Goal: Information Seeking & Learning: Find specific fact

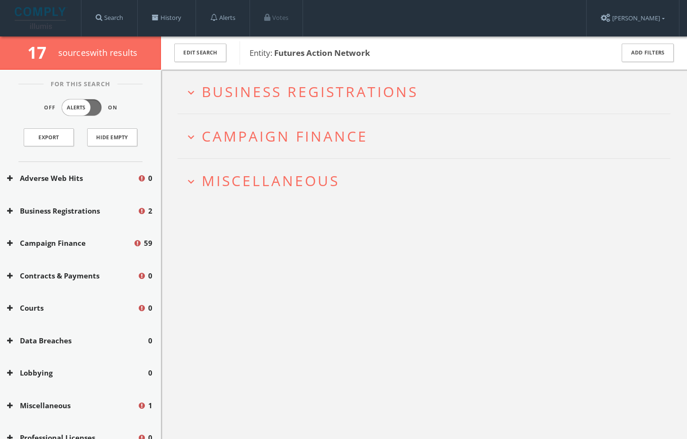
click at [284, 182] on span "Miscellaneous" at bounding box center [271, 180] width 138 height 19
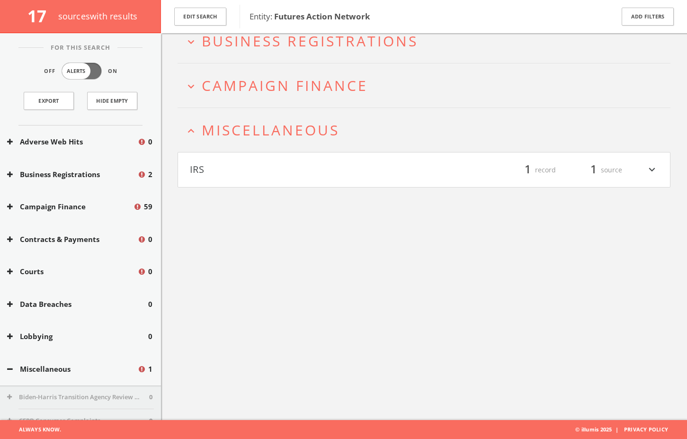
click at [317, 74] on h2 "expand_more Campaign Finance" at bounding box center [424, 85] width 493 height 44
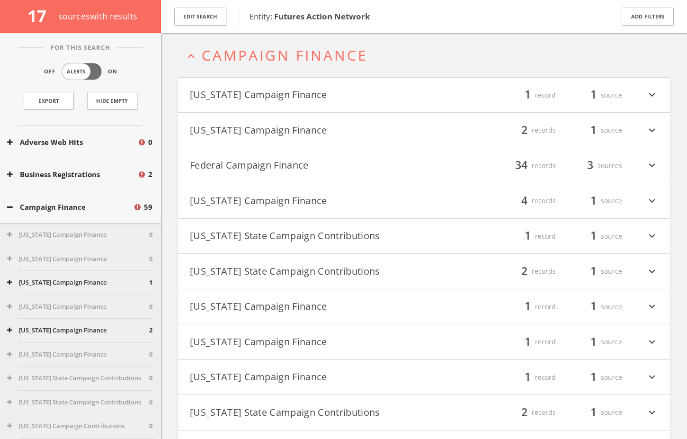
click at [284, 155] on h4 "Federal Campaign Finance filter_list 34 records 3 sources expand_more" at bounding box center [424, 165] width 492 height 35
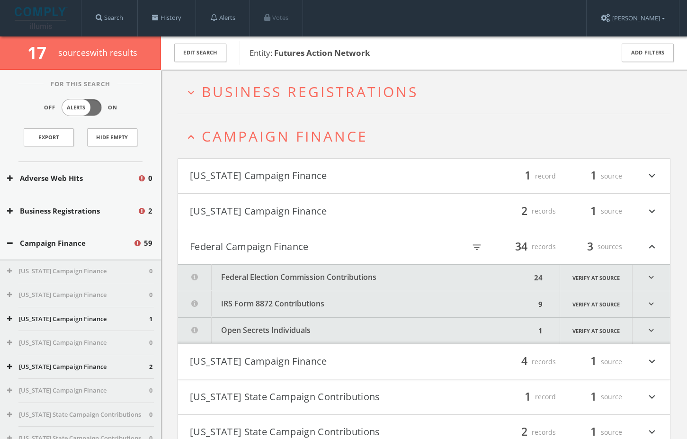
click at [241, 143] on span "Campaign Finance" at bounding box center [285, 135] width 166 height 19
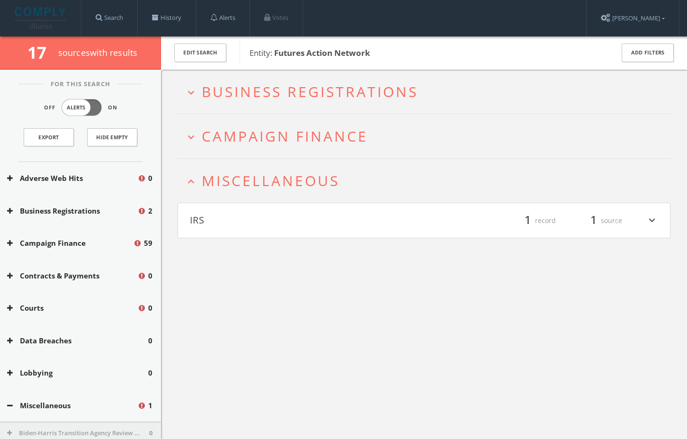
click at [282, 94] on span "Business Registrations" at bounding box center [310, 91] width 216 height 19
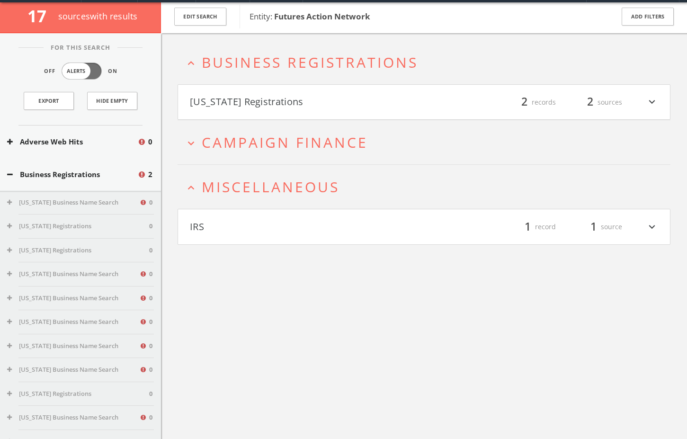
scroll to position [36, 0]
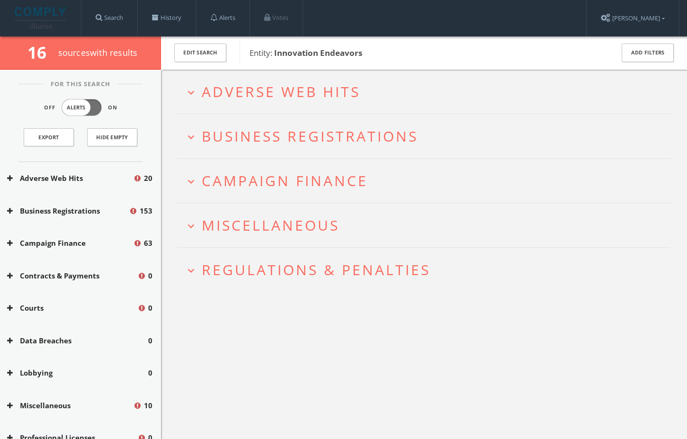
click at [272, 274] on span "Regulations & Penalties" at bounding box center [316, 269] width 229 height 19
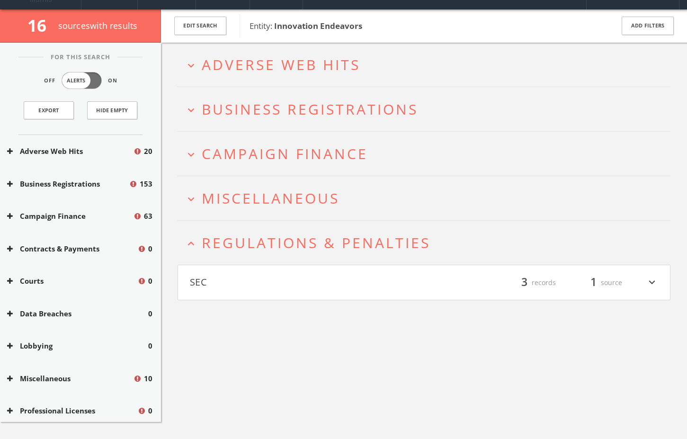
scroll to position [55, 0]
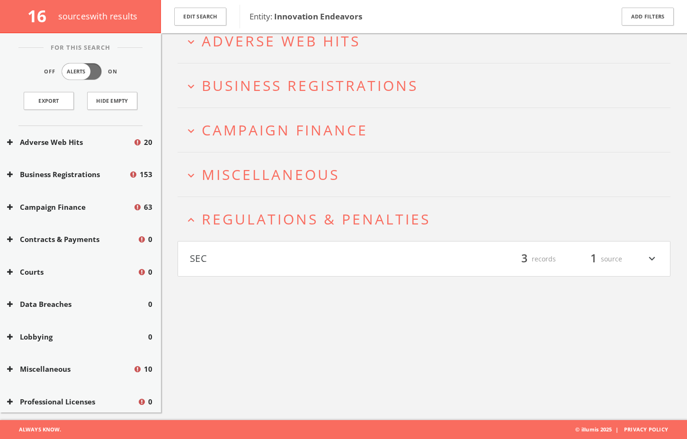
click at [296, 174] on span "Miscellaneous" at bounding box center [271, 174] width 138 height 19
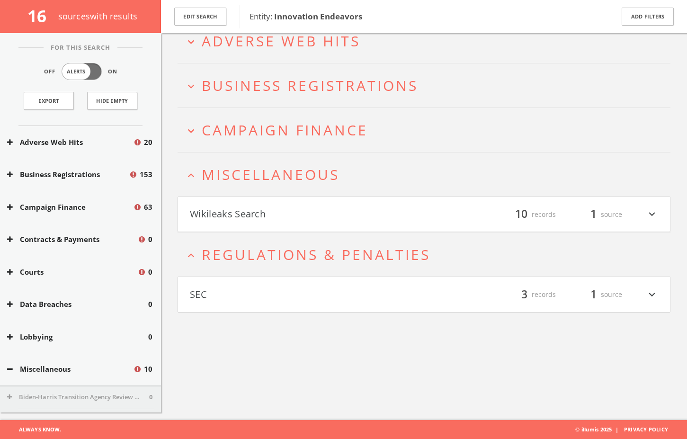
click at [299, 125] on span "Campaign Finance" at bounding box center [285, 129] width 166 height 19
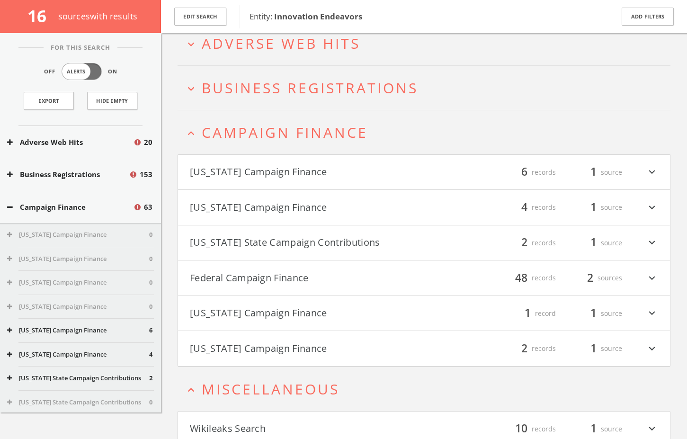
scroll to position [0, 0]
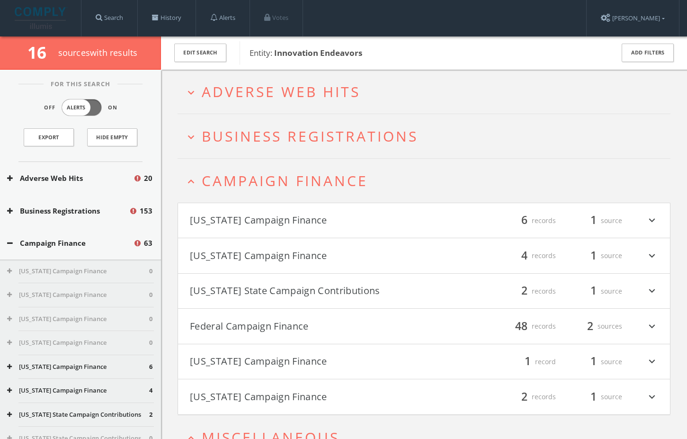
click at [269, 135] on span "Business Registrations" at bounding box center [310, 135] width 216 height 19
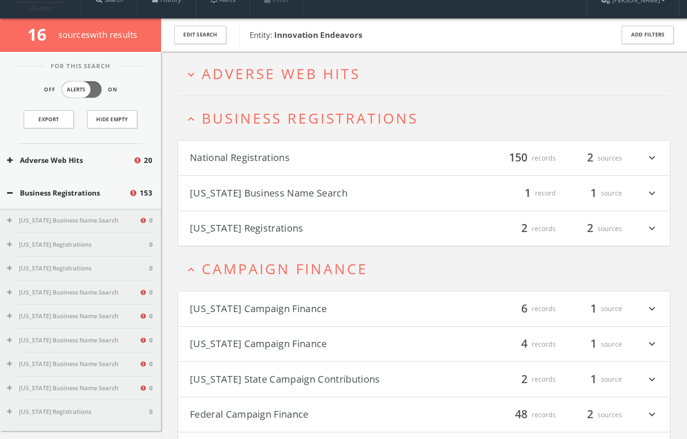
click at [265, 96] on div "expand_more Adverse Web Hits expand_less Business Registrations National Regist…" at bounding box center [424, 358] width 493 height 612
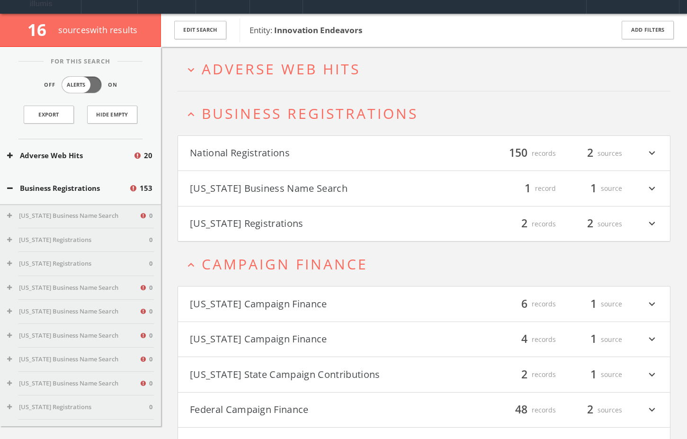
click at [262, 77] on span "Adverse Web Hits" at bounding box center [281, 68] width 159 height 19
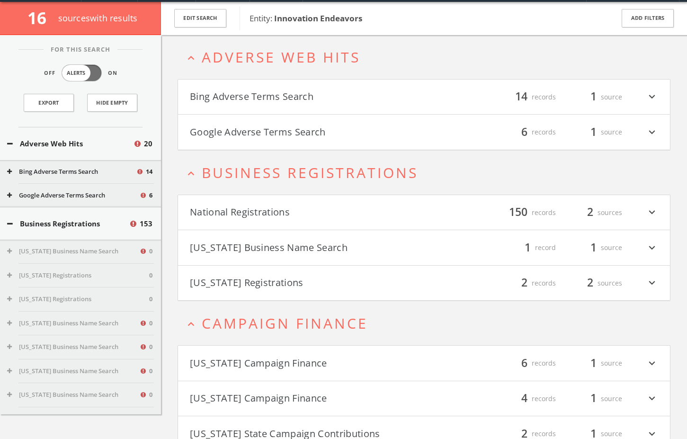
click at [261, 116] on h4 "Google Adverse Terms Search filter_list 6 records 1 source expand_more" at bounding box center [424, 132] width 492 height 35
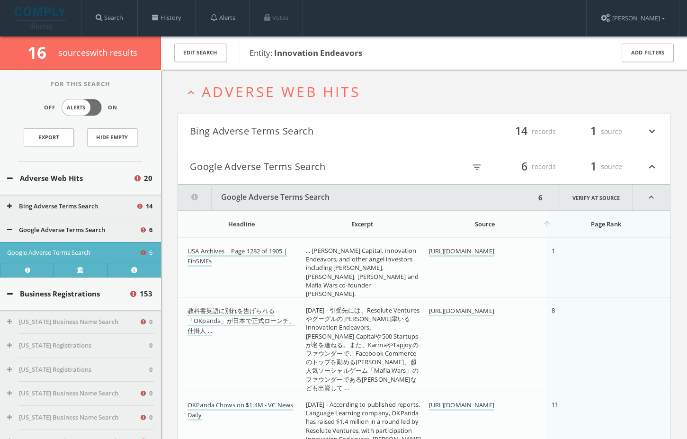
click at [273, 130] on button "Bing Adverse Terms Search" at bounding box center [307, 132] width 234 height 16
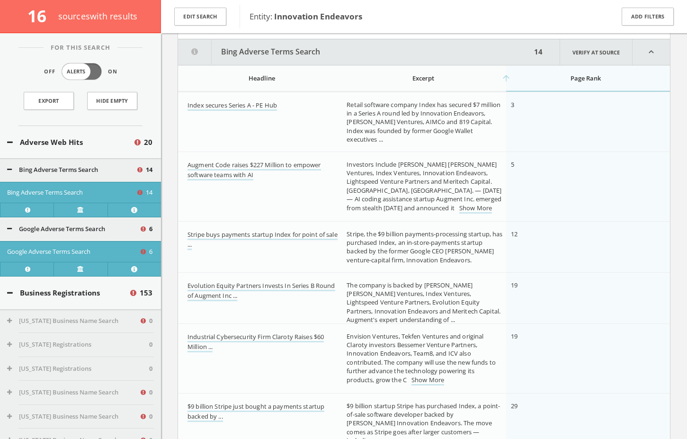
scroll to position [116, 0]
